Goal: Task Accomplishment & Management: Manage account settings

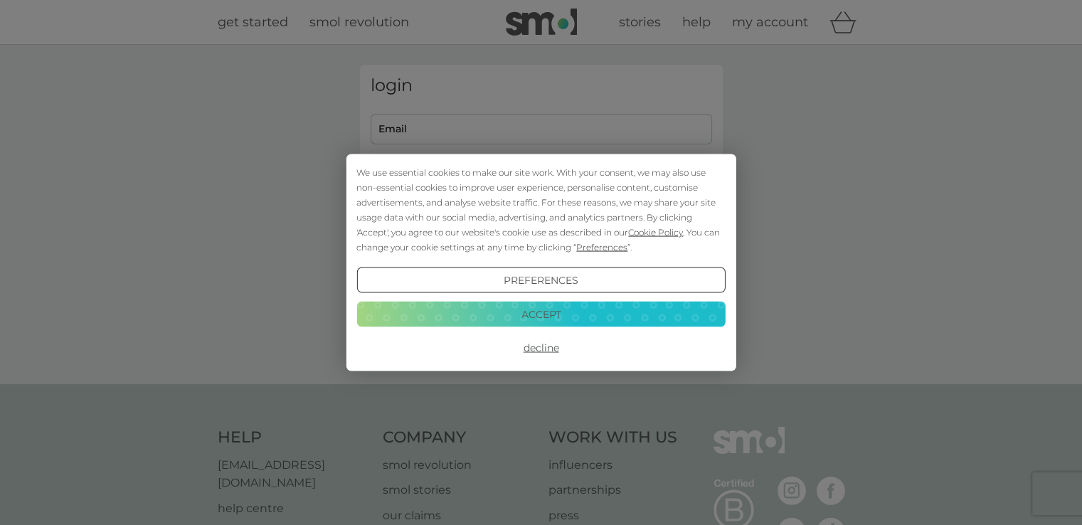
click at [527, 314] on button "Accept" at bounding box center [541, 314] width 369 height 26
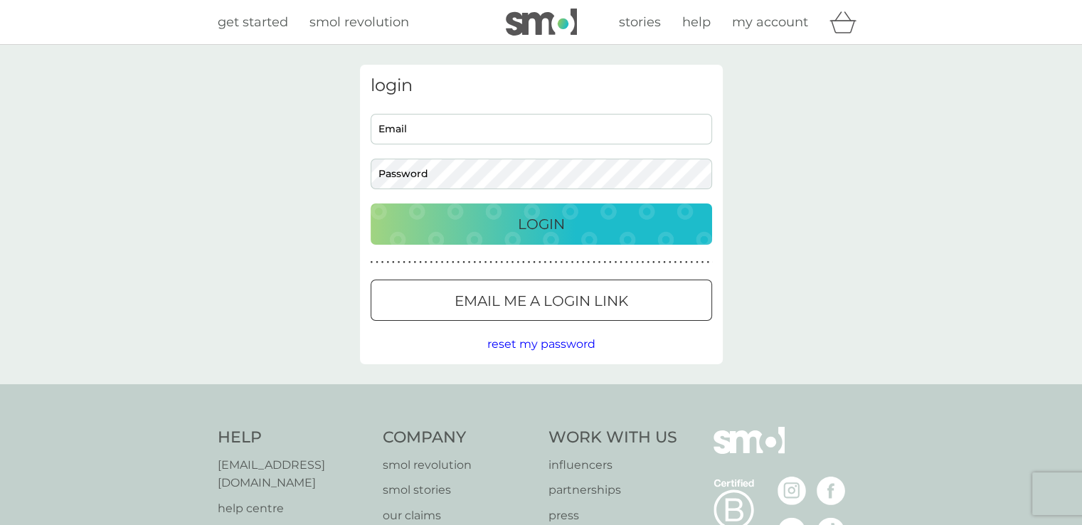
click at [527, 314] on button "Email me a login link" at bounding box center [542, 300] width 342 height 41
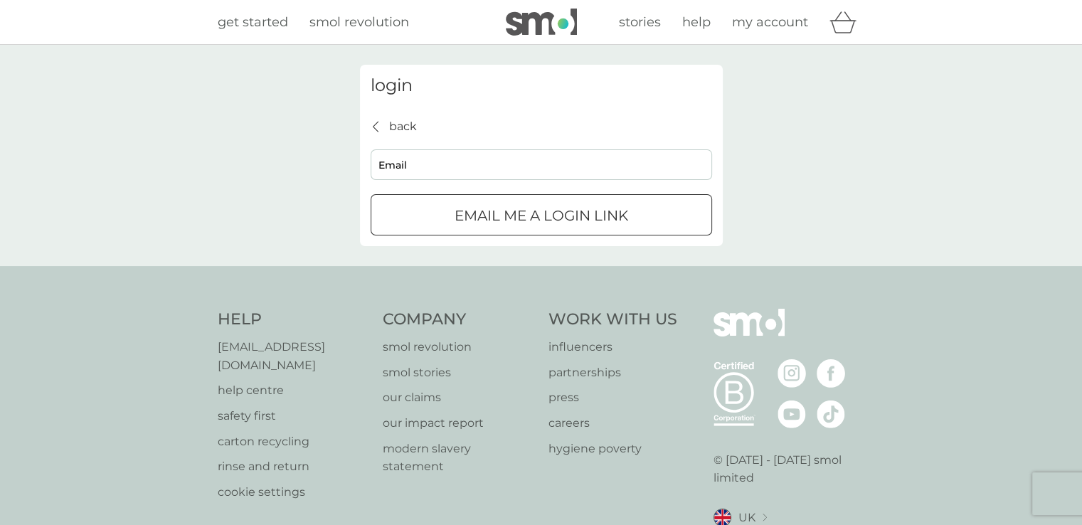
click at [416, 163] on input "Email" at bounding box center [542, 164] width 342 height 31
type input "[EMAIL_ADDRESS][DOMAIN_NAME]"
click at [482, 216] on p "Email me a login link" at bounding box center [542, 215] width 174 height 23
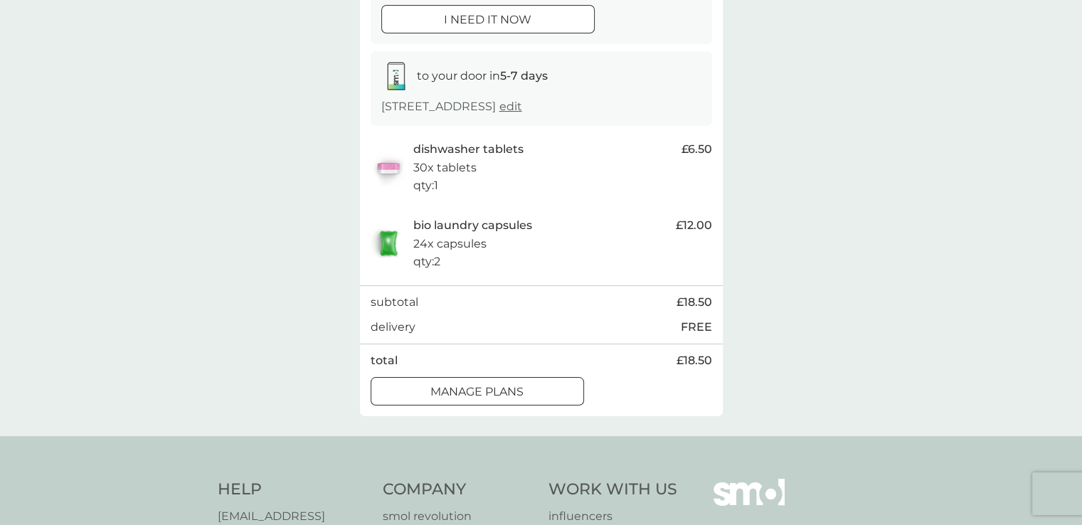
scroll to position [234, 0]
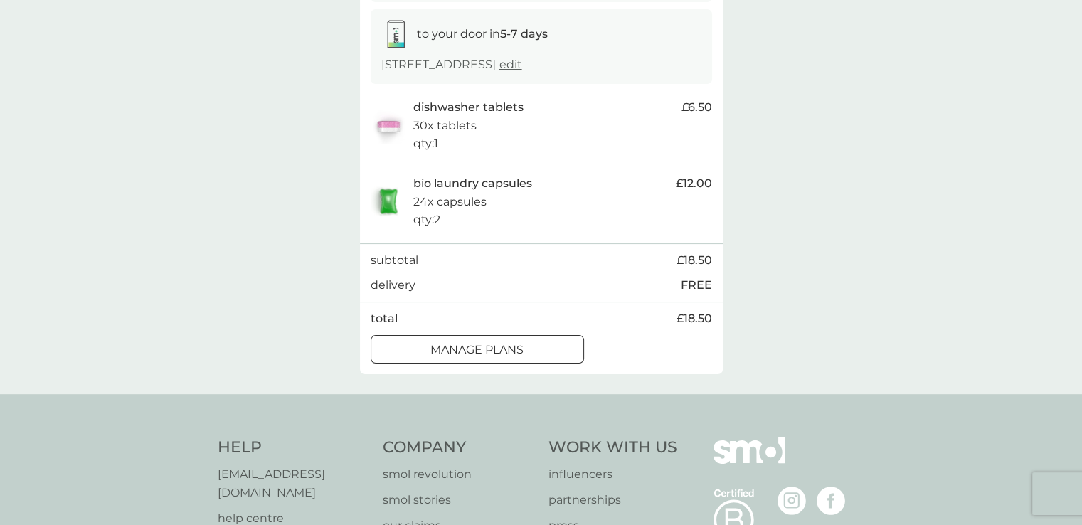
click at [458, 358] on button "manage plans" at bounding box center [477, 349] width 213 height 28
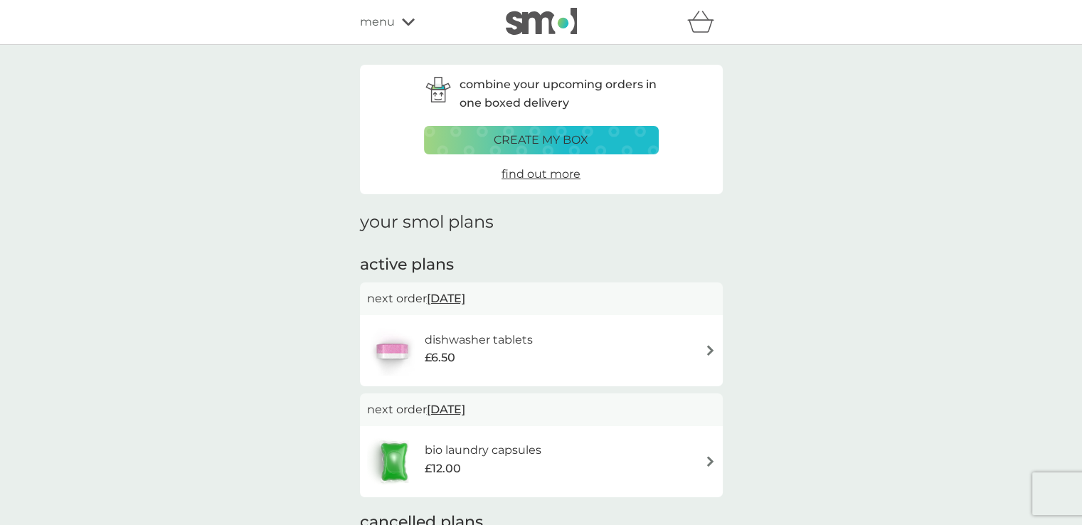
click at [586, 346] on div "dishwasher tablets £6.50" at bounding box center [541, 351] width 349 height 50
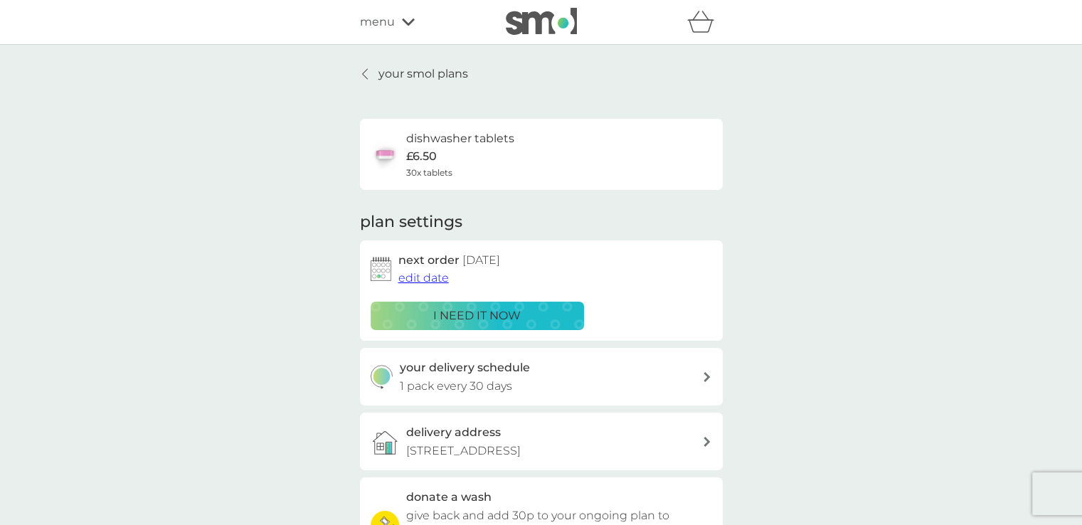
click at [596, 397] on div "your delivery schedule 1 pack every 30 days" at bounding box center [541, 377] width 363 height 58
select select "28"
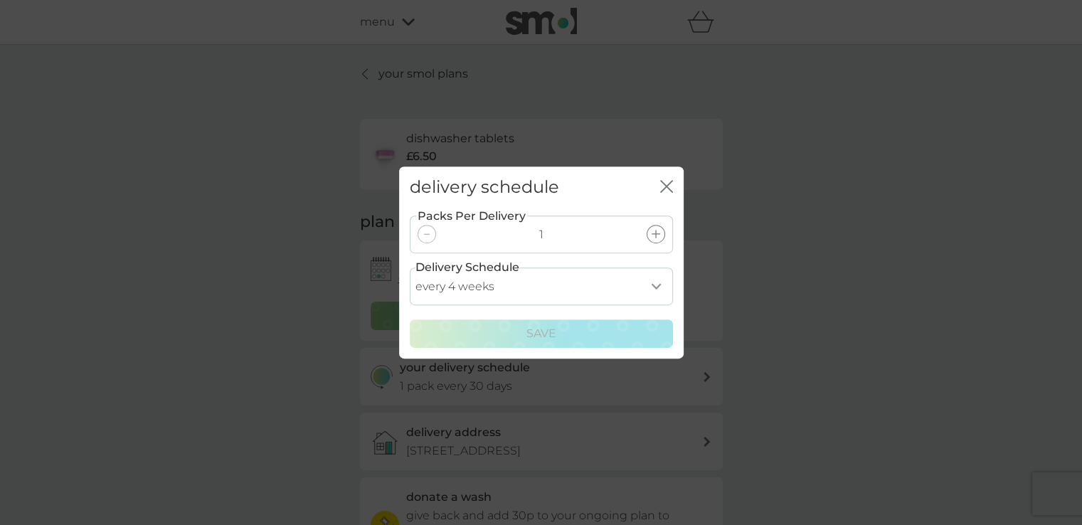
click at [666, 188] on icon "close" at bounding box center [666, 186] width 13 height 13
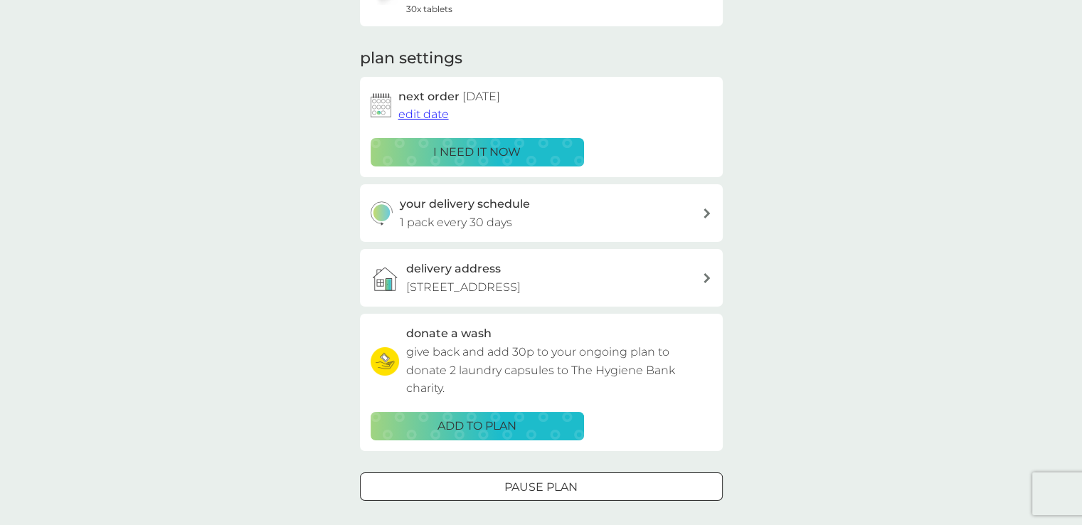
scroll to position [53, 0]
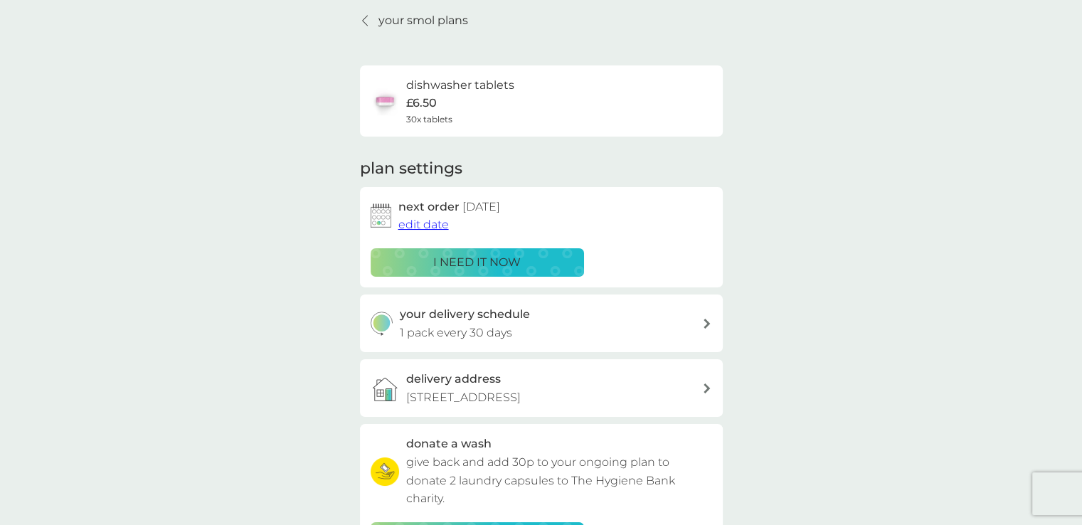
click at [425, 226] on span "edit date" at bounding box center [424, 225] width 51 height 14
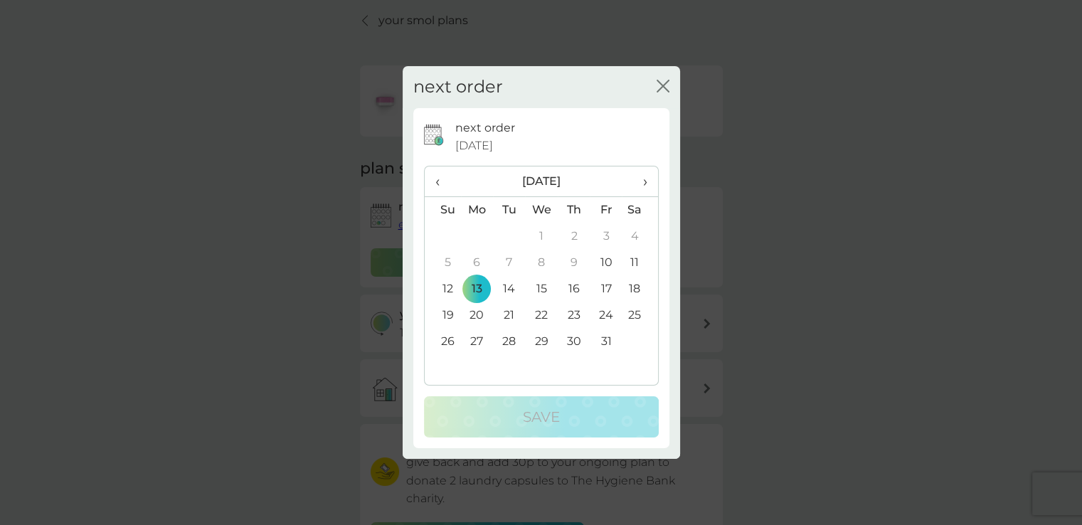
click at [475, 316] on td "20" at bounding box center [477, 315] width 33 height 26
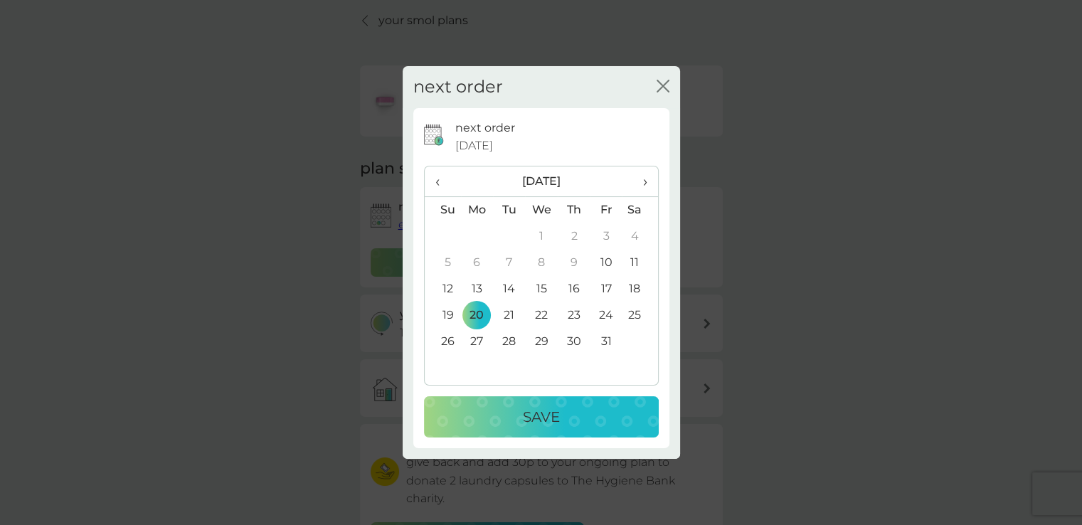
click at [518, 409] on div "Save" at bounding box center [541, 417] width 206 height 23
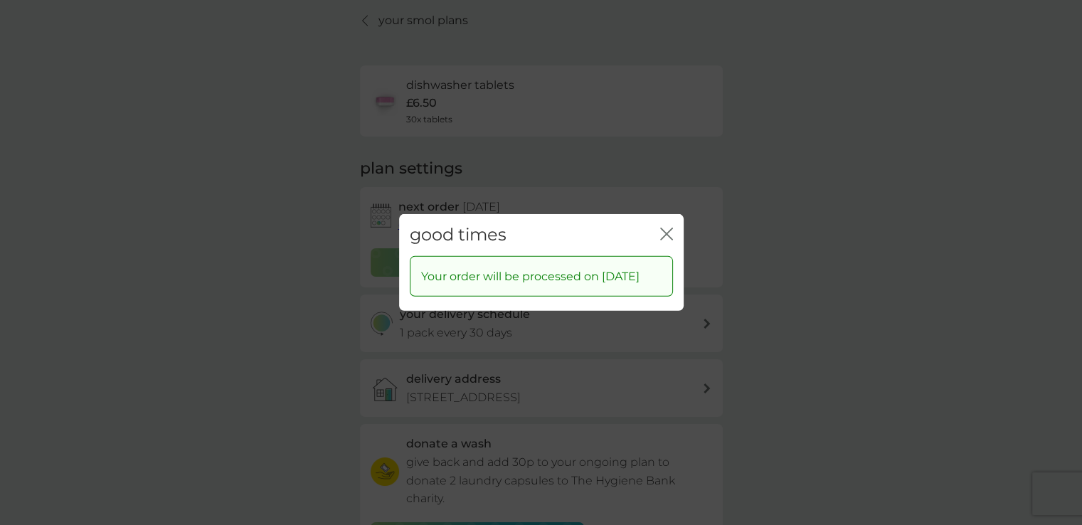
click at [663, 228] on icon "close" at bounding box center [666, 234] width 13 height 13
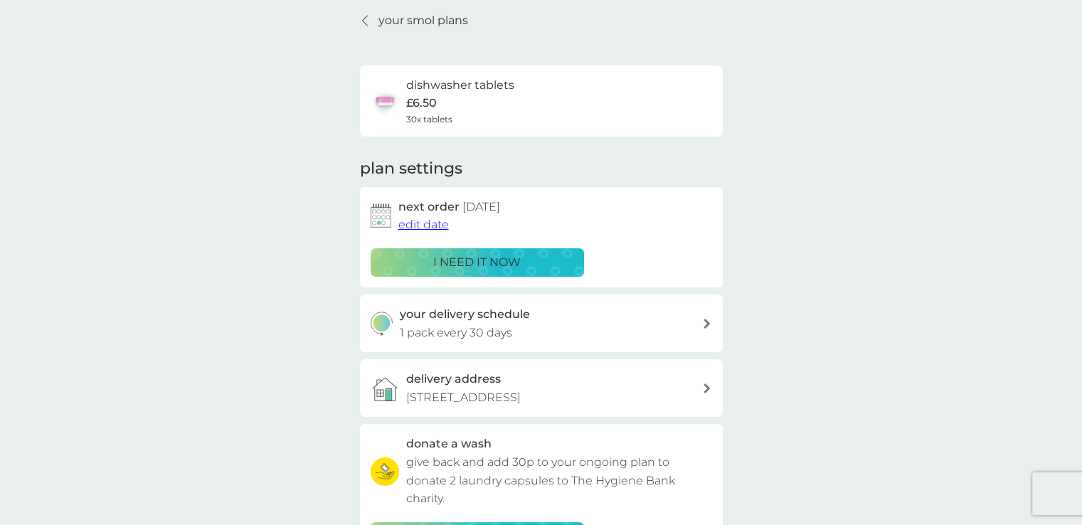
click at [366, 21] on icon at bounding box center [365, 20] width 6 height 11
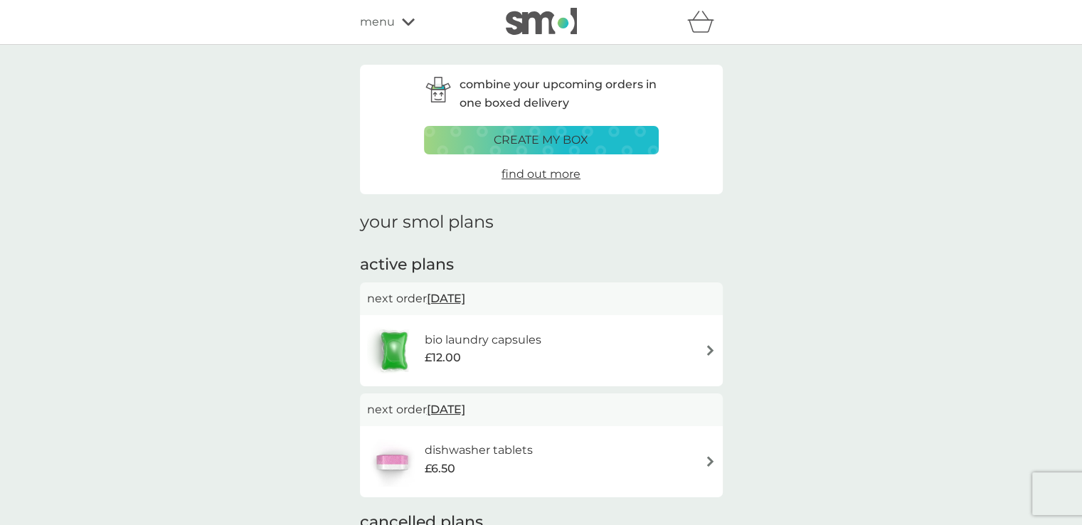
click at [458, 300] on span "13 Oct 2025" at bounding box center [446, 299] width 38 height 28
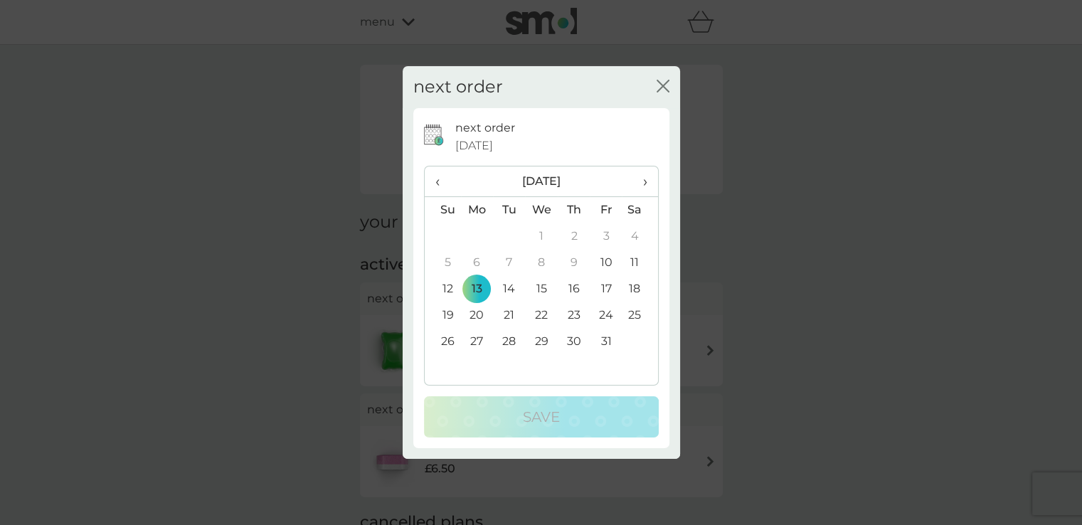
click at [478, 320] on td "20" at bounding box center [477, 315] width 33 height 26
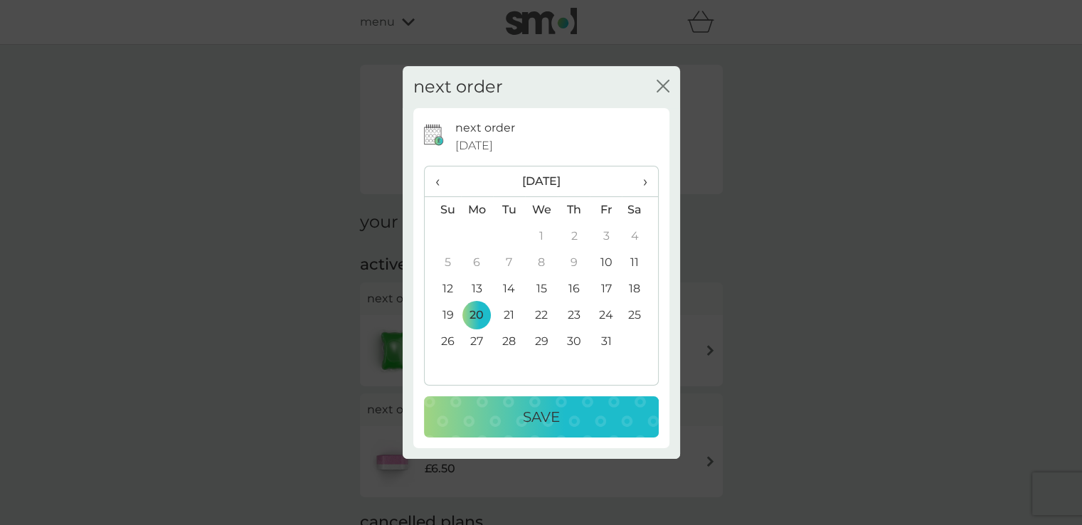
click at [520, 421] on div "Save" at bounding box center [541, 417] width 206 height 23
